Goal: Information Seeking & Learning: Learn about a topic

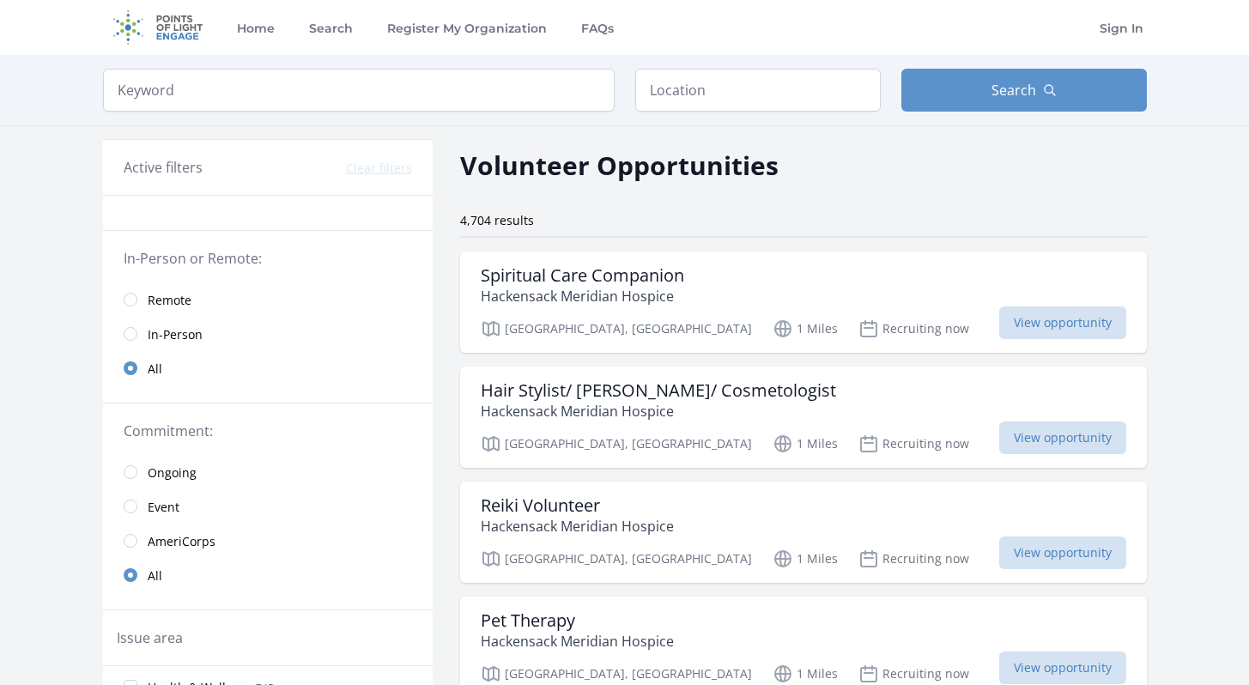
click at [132, 326] on link "In-Person" at bounding box center [268, 334] width 330 height 34
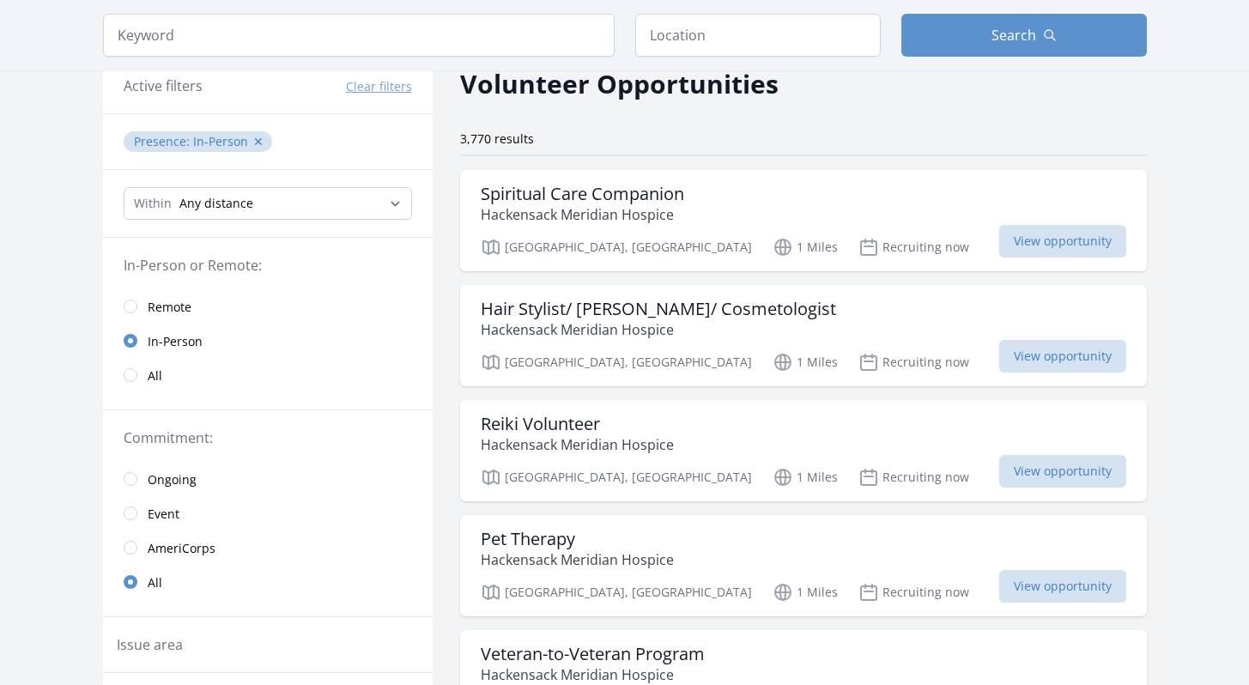
scroll to position [94, 0]
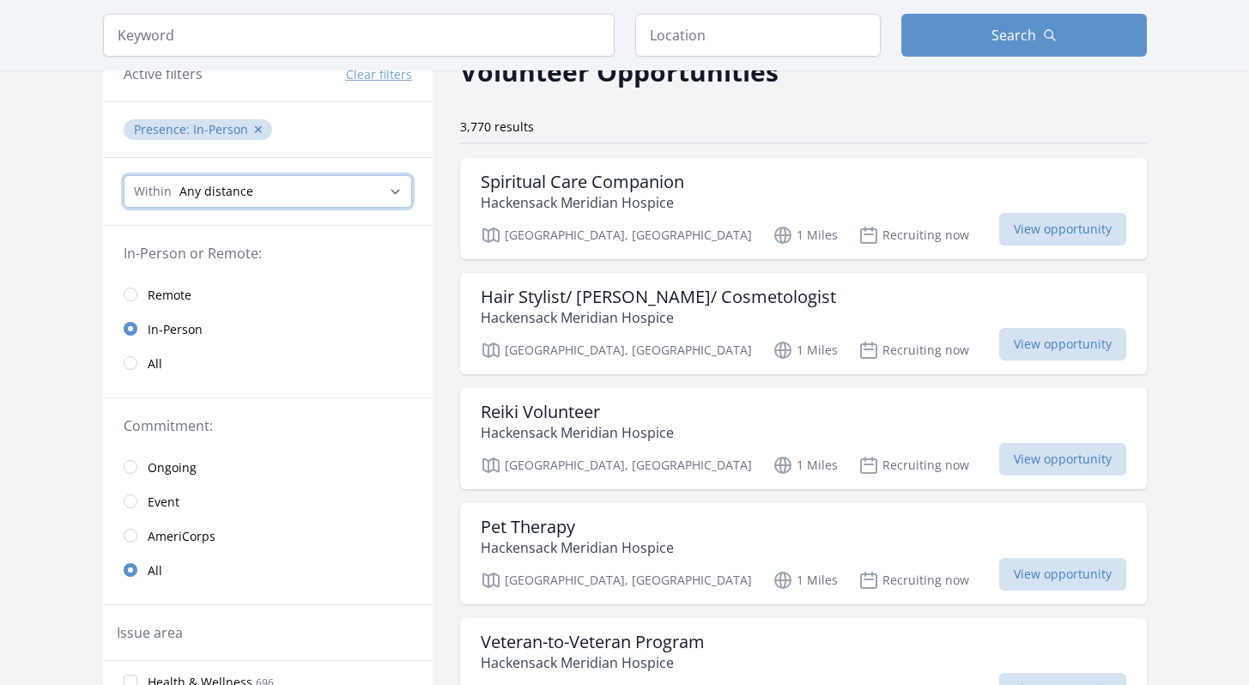
click at [268, 185] on select "Any distance , 5 Miles , 20 Miles , 50 Miles , 100 Miles" at bounding box center [268, 191] width 289 height 33
select select "8046"
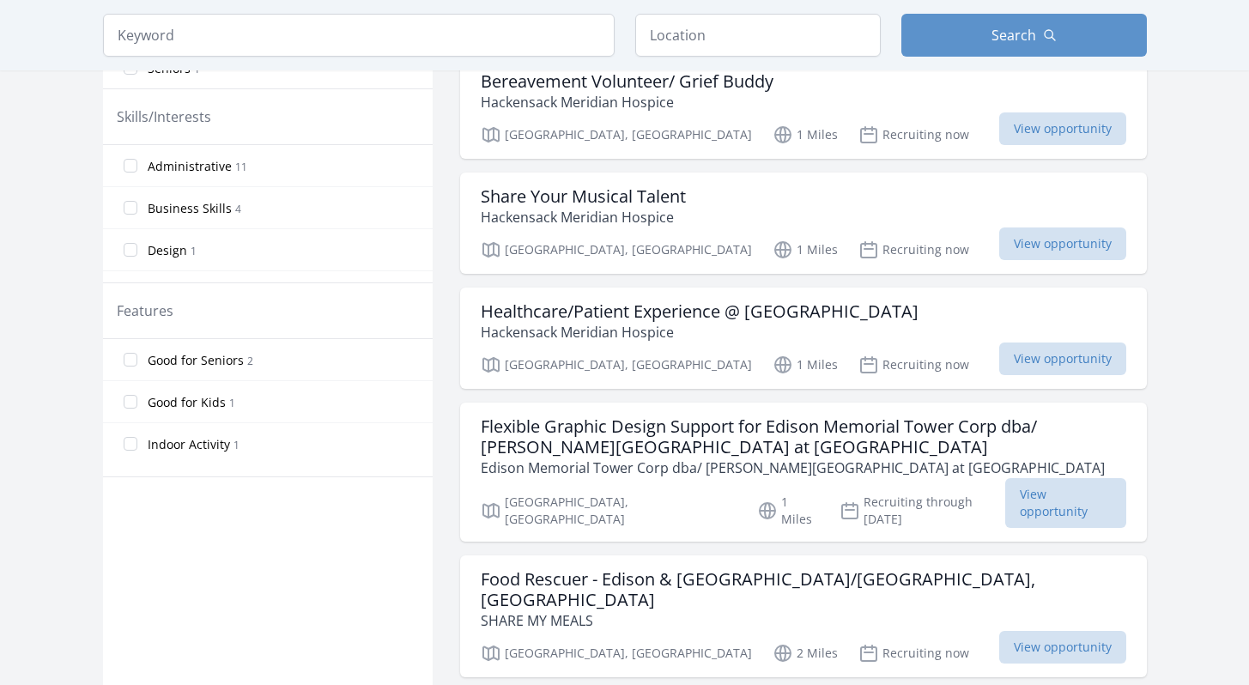
scroll to position [768, 0]
click at [142, 409] on label "Good for Kids 1" at bounding box center [268, 403] width 330 height 34
click at [133, 408] on input "Good for Kids 1" at bounding box center [131, 404] width 14 height 14
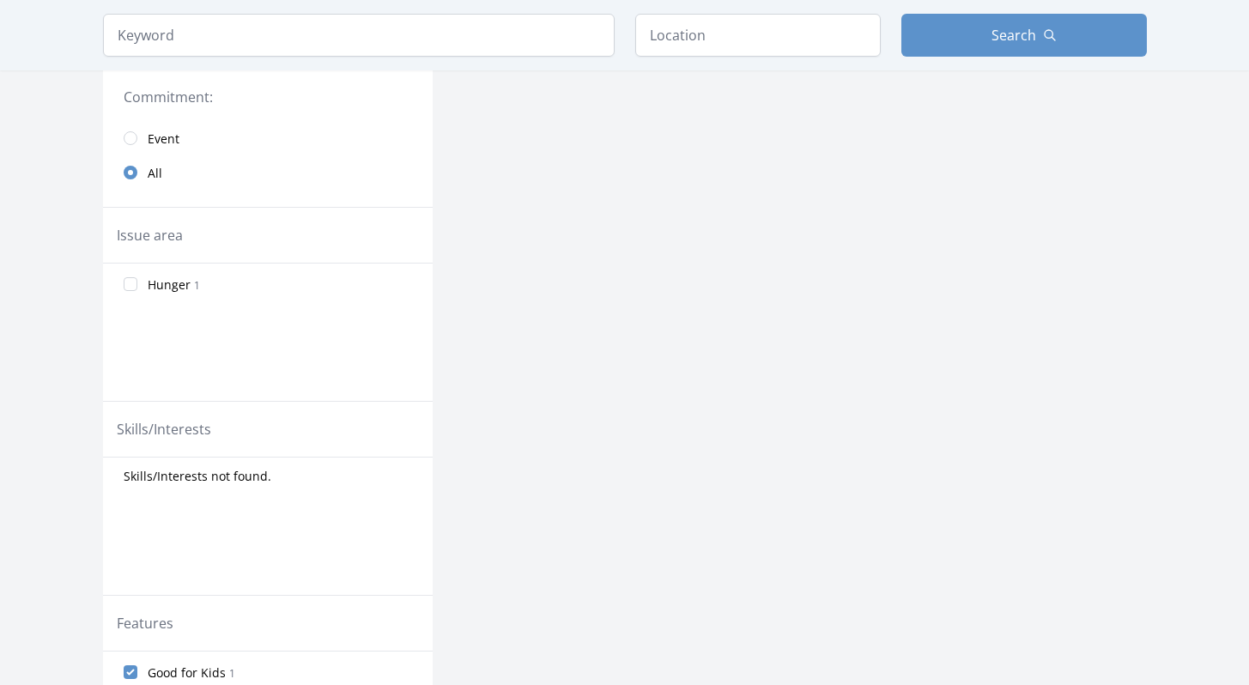
scroll to position [789, 0]
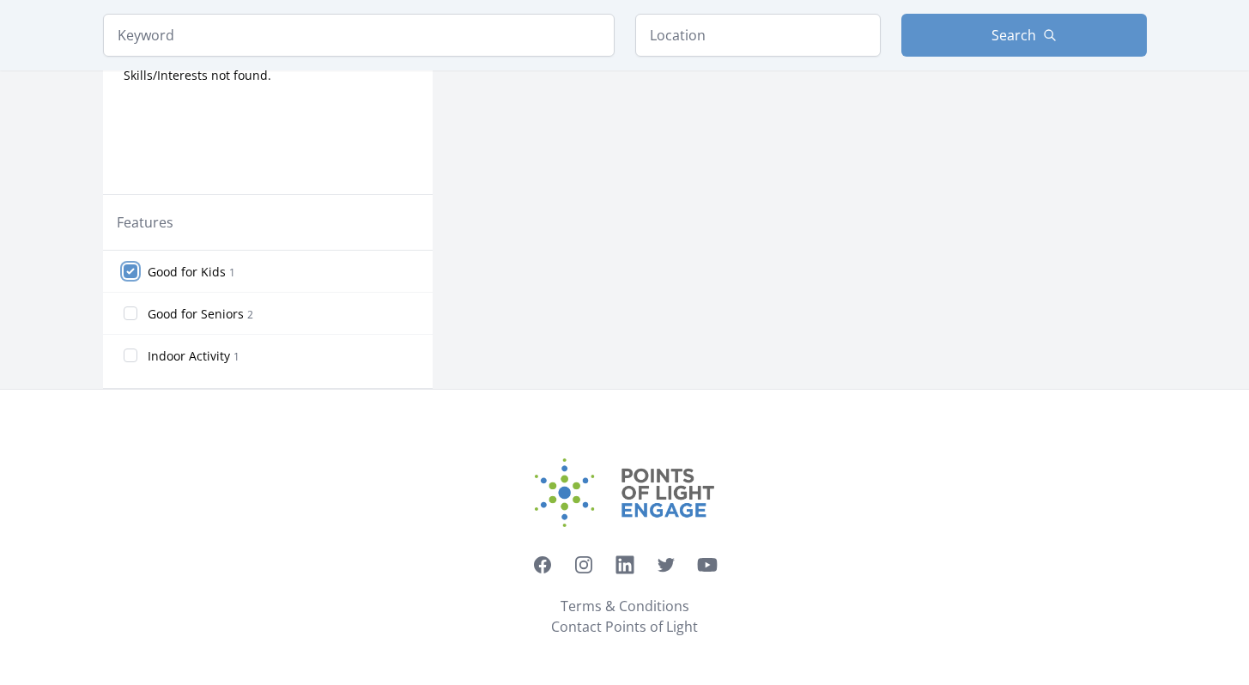
click at [131, 276] on input "Good for Kids 1" at bounding box center [131, 271] width 14 height 14
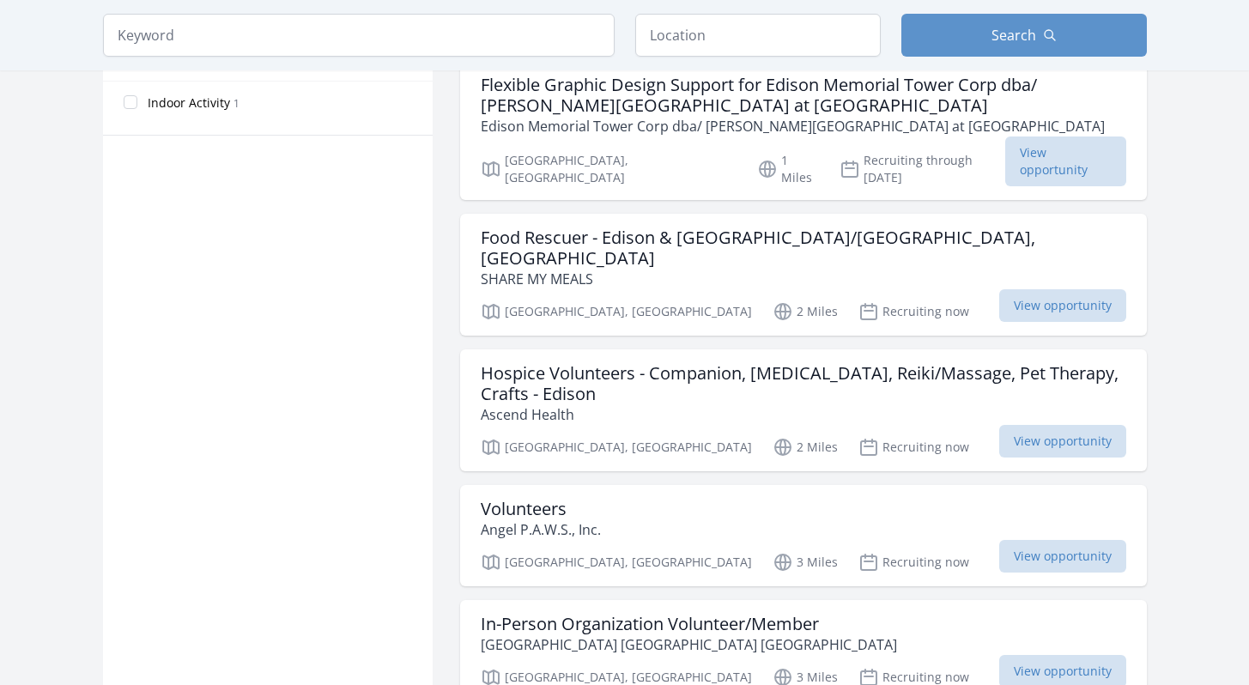
scroll to position [1130, 0]
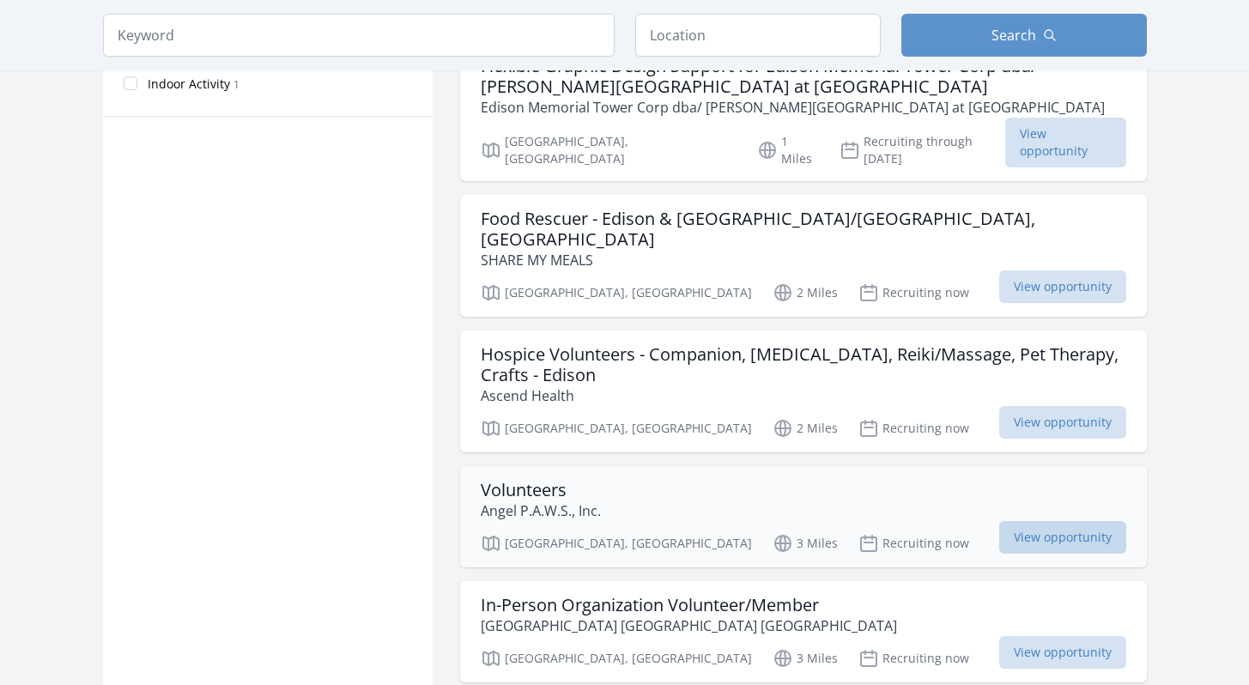
click at [1021, 521] on span "View opportunity" at bounding box center [1062, 537] width 127 height 33
click at [1018, 636] on span "View opportunity" at bounding box center [1062, 652] width 127 height 33
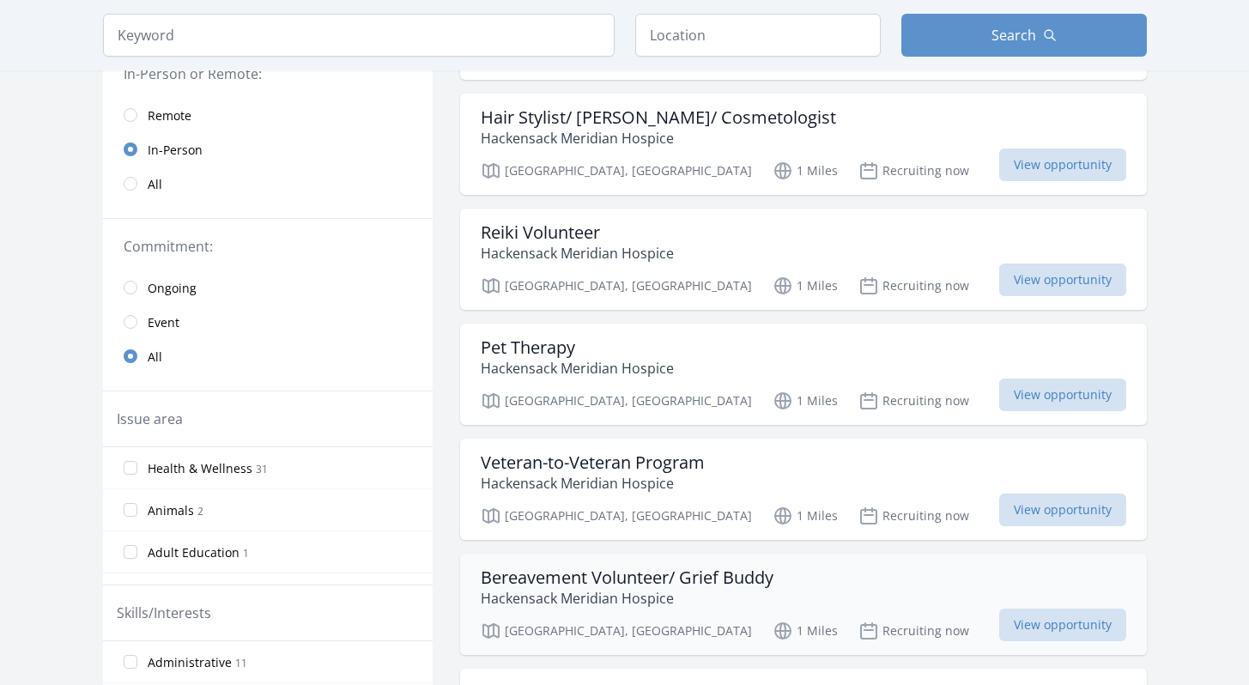
scroll to position [263, 0]
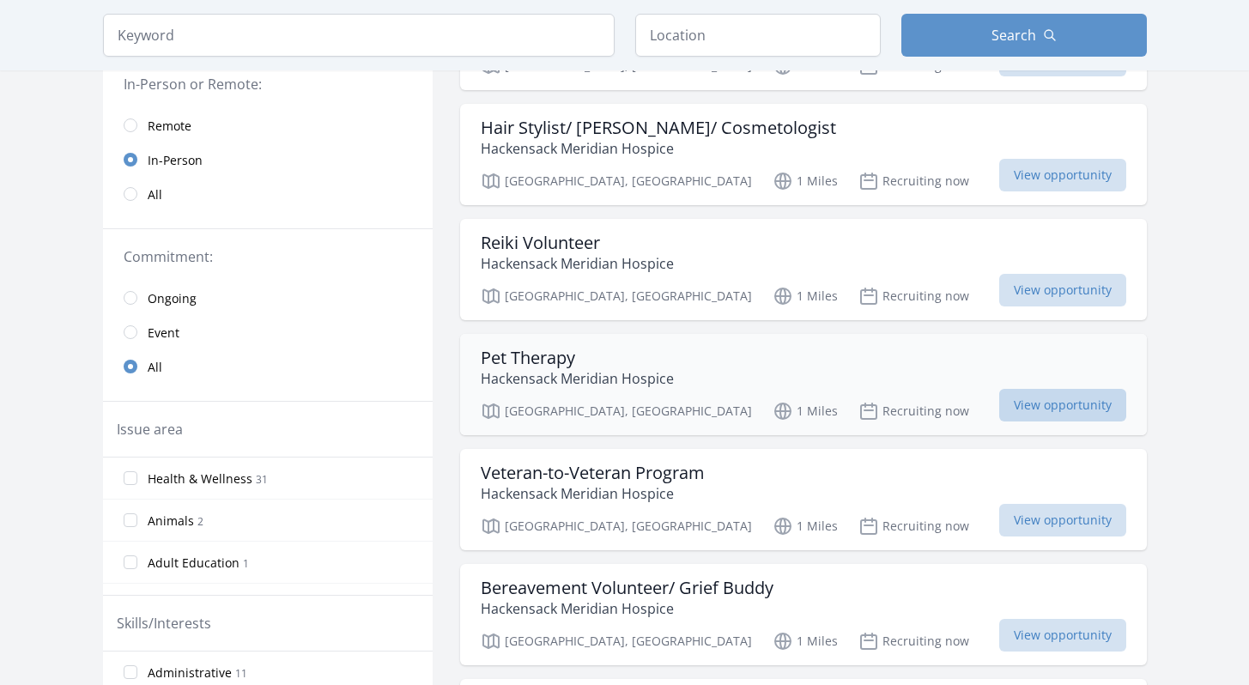
click at [1034, 393] on span "View opportunity" at bounding box center [1062, 405] width 127 height 33
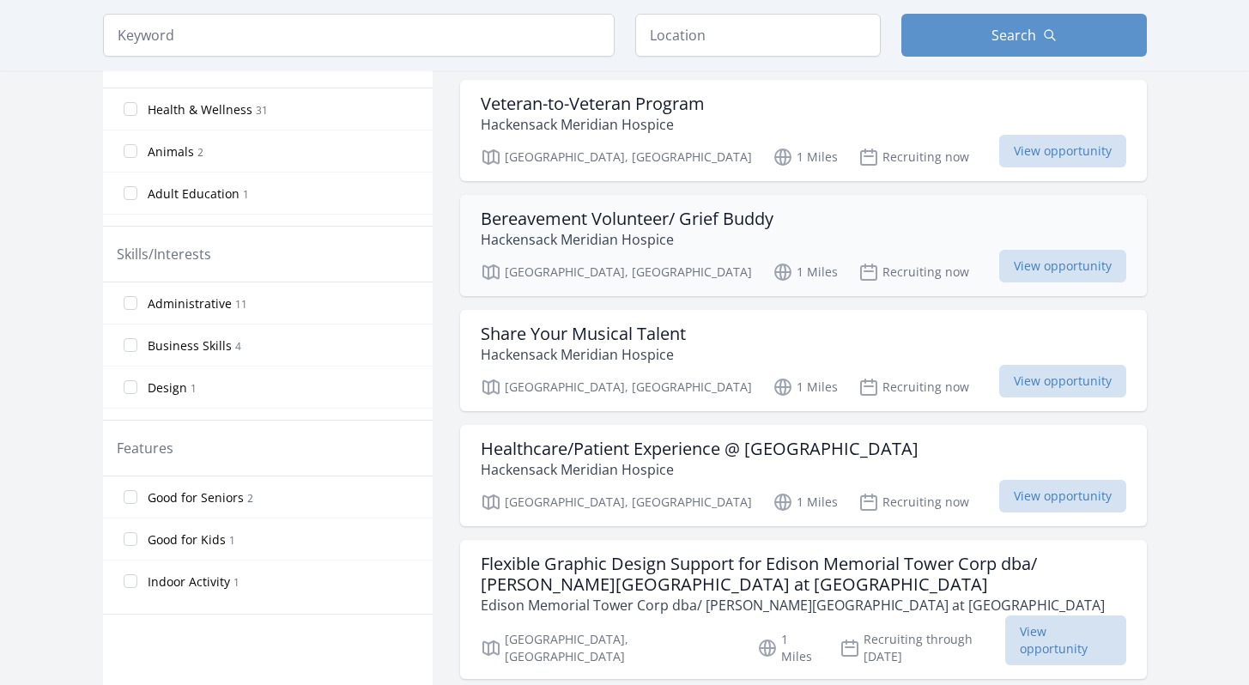
scroll to position [635, 0]
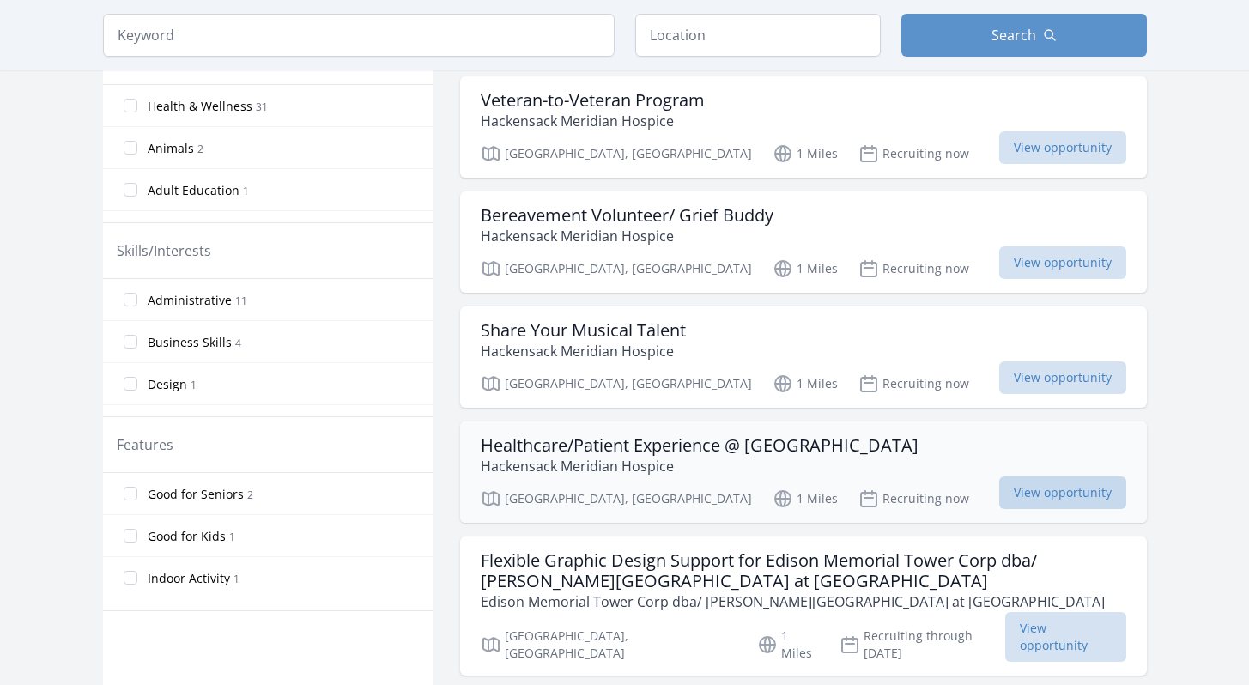
click at [1047, 489] on span "View opportunity" at bounding box center [1062, 493] width 127 height 33
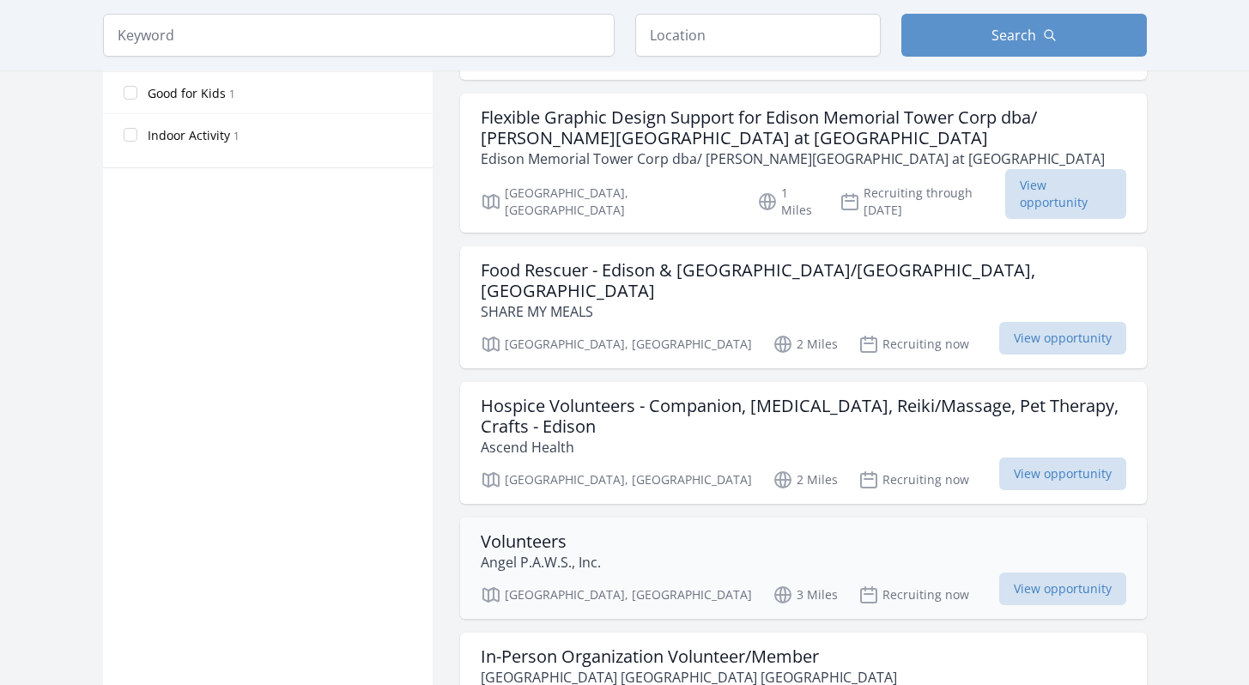
scroll to position [1065, 0]
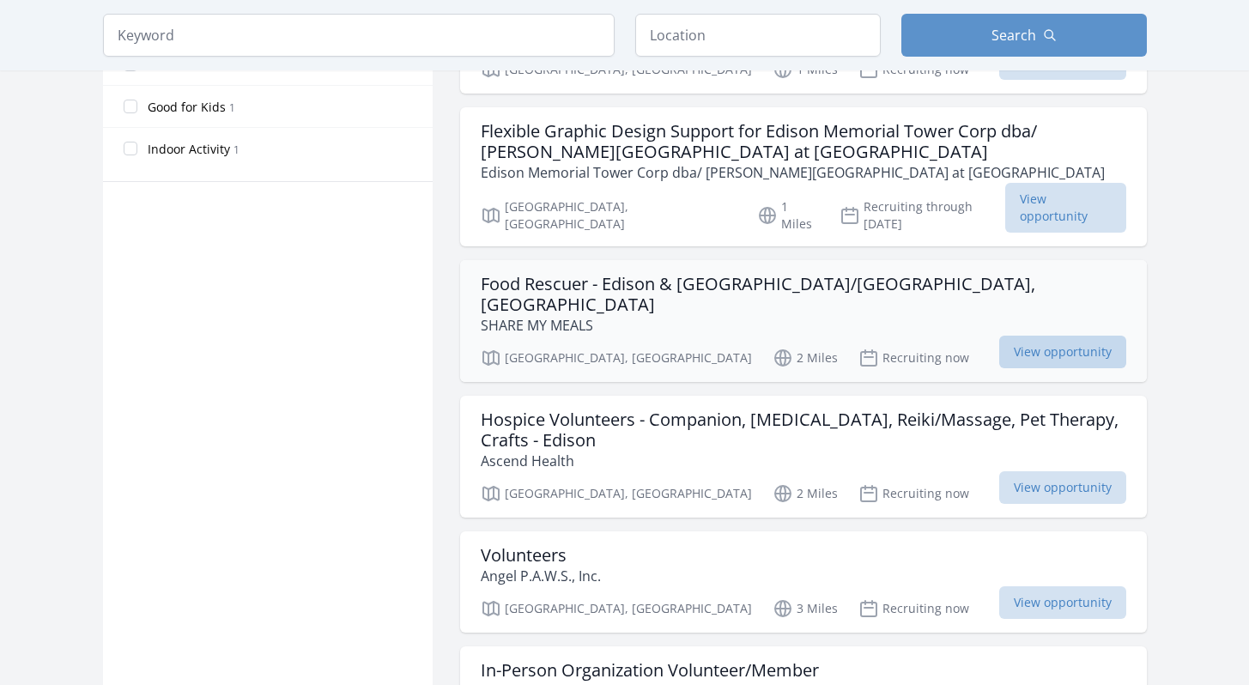
click at [1028, 336] on span "View opportunity" at bounding box center [1062, 352] width 127 height 33
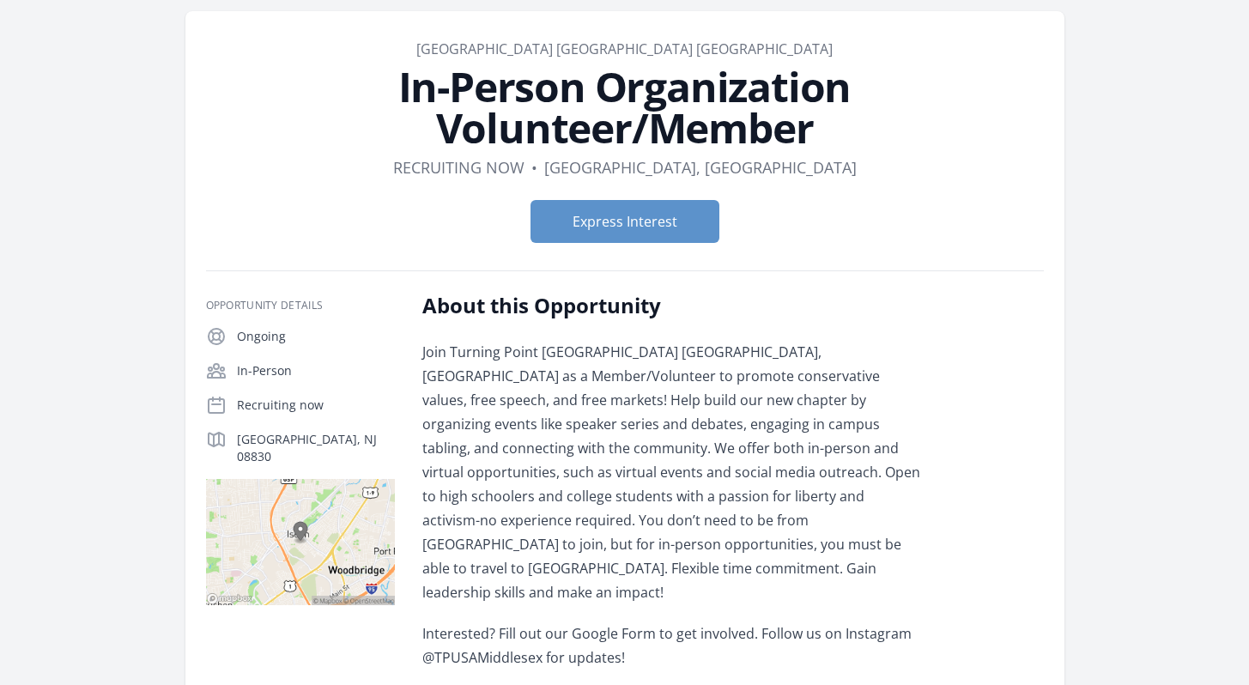
scroll to position [117, 0]
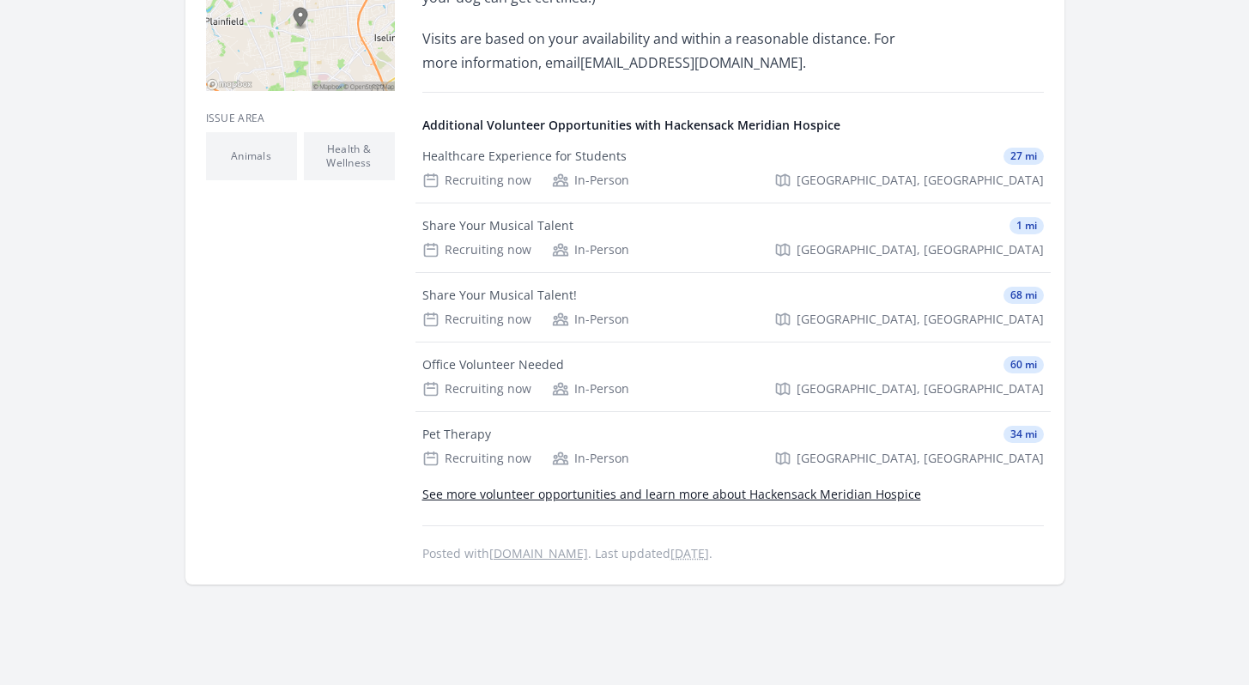
scroll to position [586, 0]
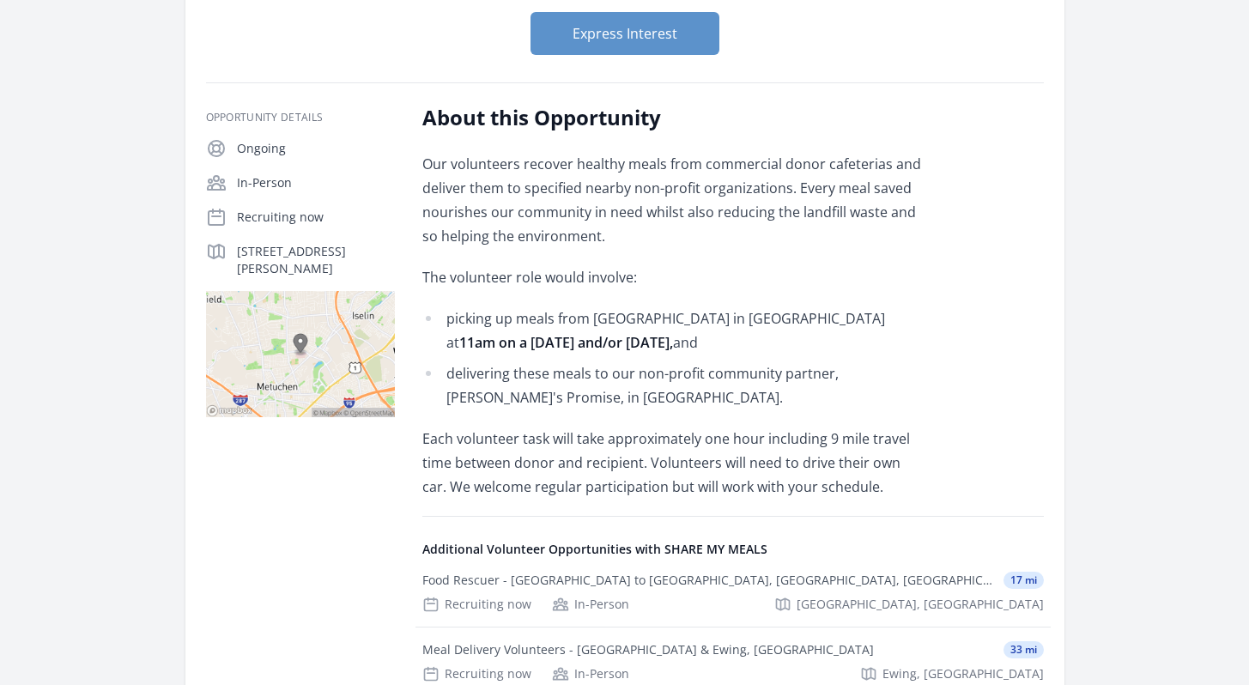
scroll to position [295, 0]
